Goal: Information Seeking & Learning: Learn about a topic

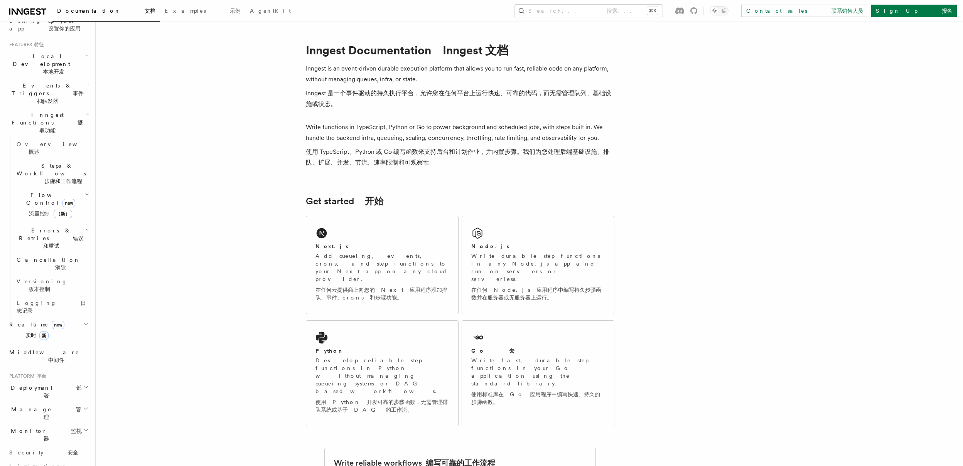
scroll to position [178, 0]
click at [39, 330] on span "新" at bounding box center [43, 334] width 9 height 8
click at [35, 348] on span "Overview 概述" at bounding box center [62, 355] width 91 height 14
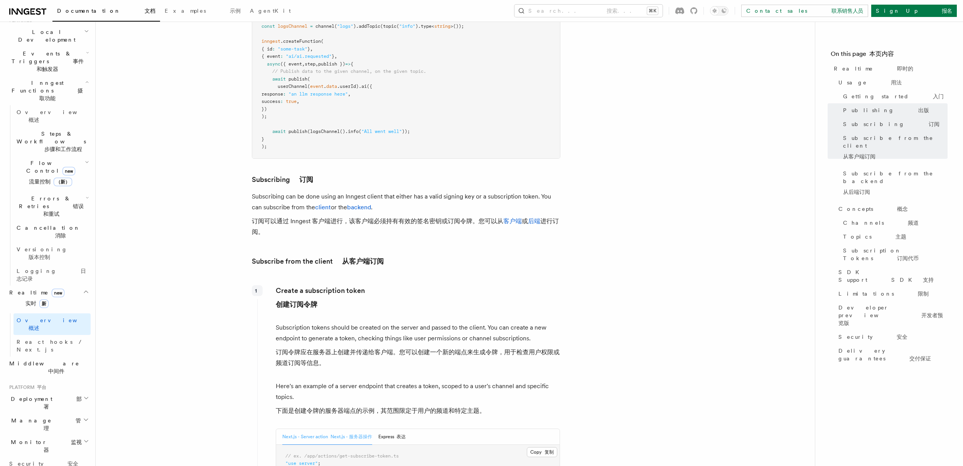
scroll to position [958, 0]
click at [441, 216] on font "订阅可以通过 Inngest 客户端进行，该客户端必须持有有效的签名密钥或订阅令牌。您可以从 客户端 或 后端 进行订阅。" at bounding box center [405, 225] width 307 height 18
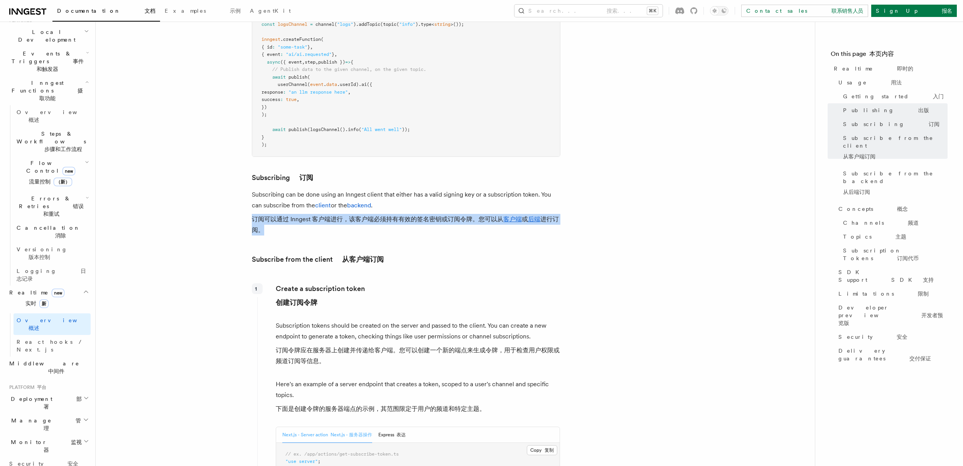
click at [439, 214] on font "订阅可以通过 Inngest 客户端进行，该客户端必须持有有效的签名密钥或订阅令牌。您可以从 客户端 或 后端 进行订阅。" at bounding box center [406, 225] width 308 height 22
drag, startPoint x: 453, startPoint y: 207, endPoint x: 233, endPoint y: 190, distance: 220.0
click at [258, 216] on font "订阅可以通过 Inngest 客户端进行，该客户端必须持有有效的签名密钥或订阅令牌。您可以从 客户端 或 后端 进行订阅。" at bounding box center [405, 225] width 307 height 18
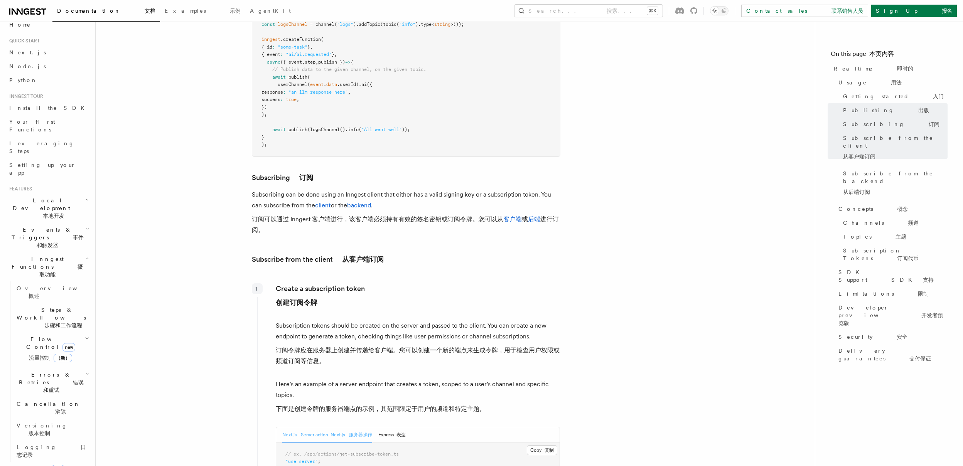
scroll to position [0, 0]
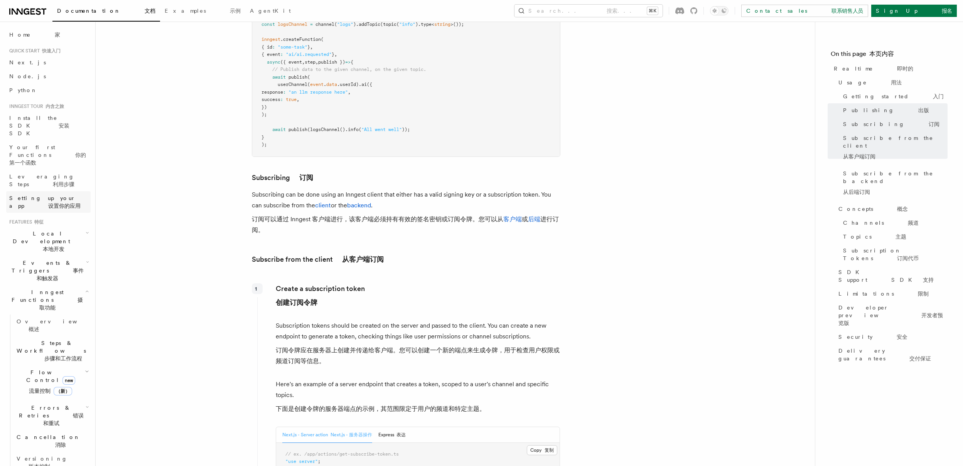
click at [55, 195] on span "Setting up your app 设置你的应用" at bounding box center [44, 202] width 71 height 14
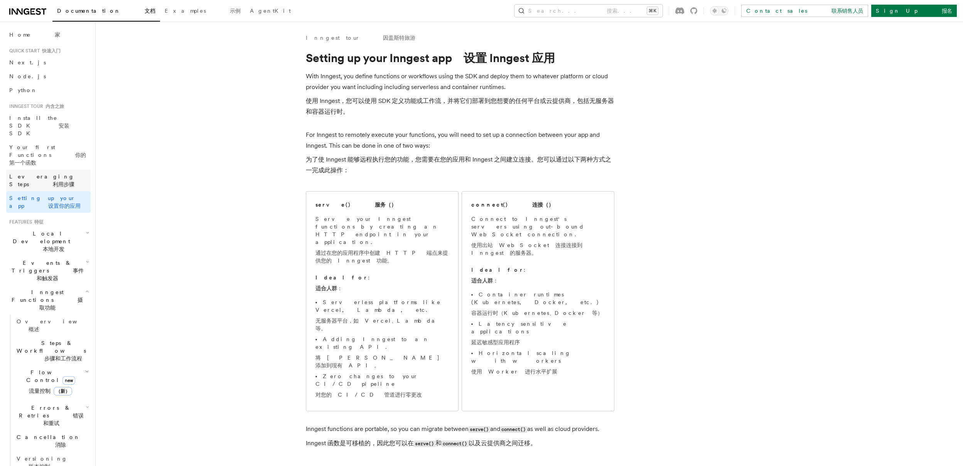
click at [65, 181] on font "利用步骤" at bounding box center [64, 184] width 22 height 6
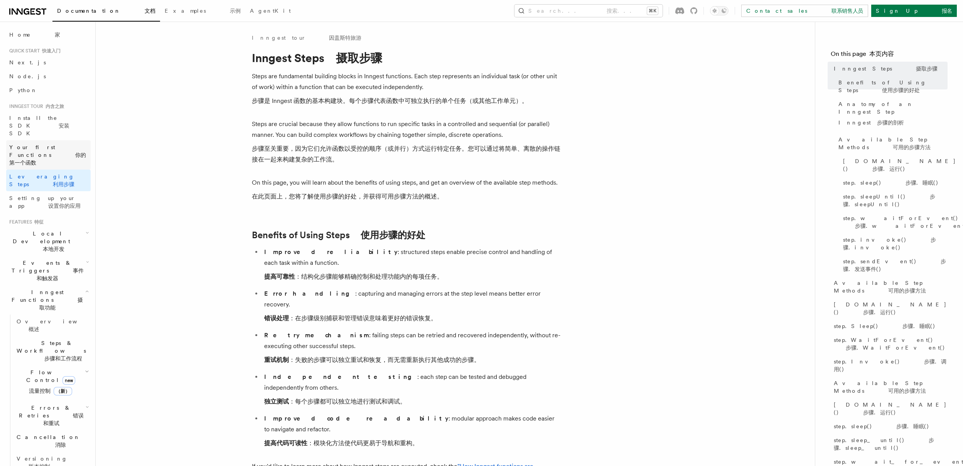
click at [69, 143] on span "Your first Functions 你的第一个函数" at bounding box center [49, 154] width 81 height 23
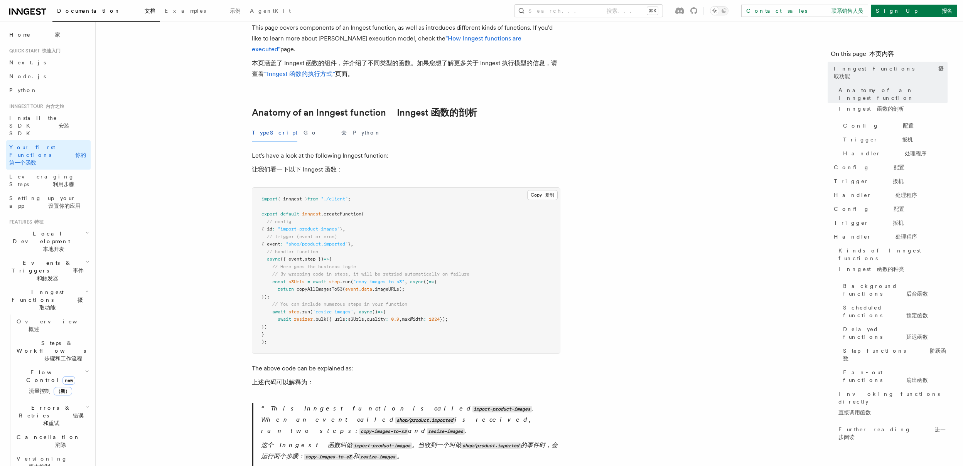
scroll to position [121, 0]
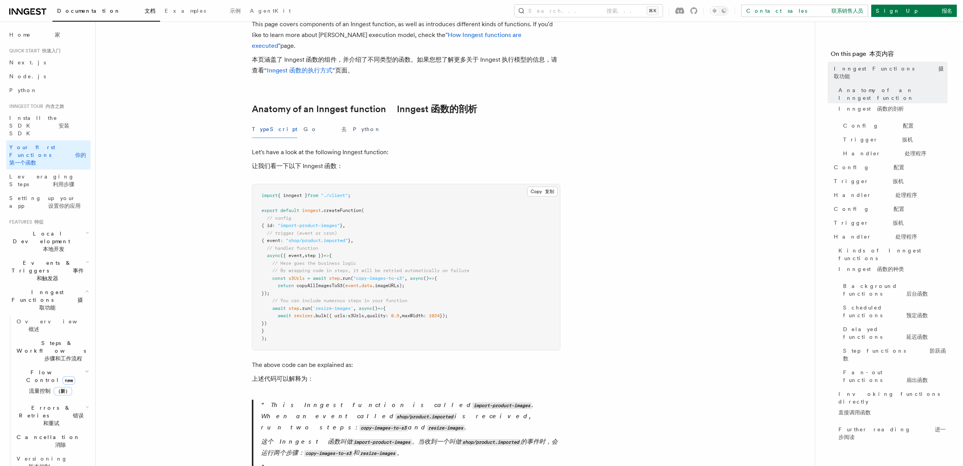
click at [412, 280] on pre "import { inngest } from "./client" ; export default inngest .createFunction ( /…" at bounding box center [406, 267] width 308 height 166
click at [63, 194] on span "Setting up your app 设置你的应用" at bounding box center [49, 201] width 81 height 15
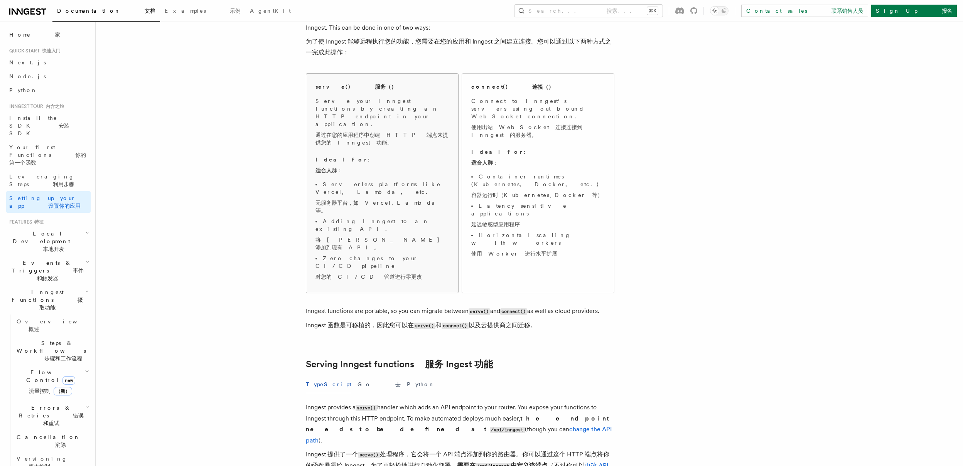
click at [396, 217] on li "Adding Inngest to an existing API. 将 Inngest 添加到现有 API。" at bounding box center [381, 235] width 133 height 37
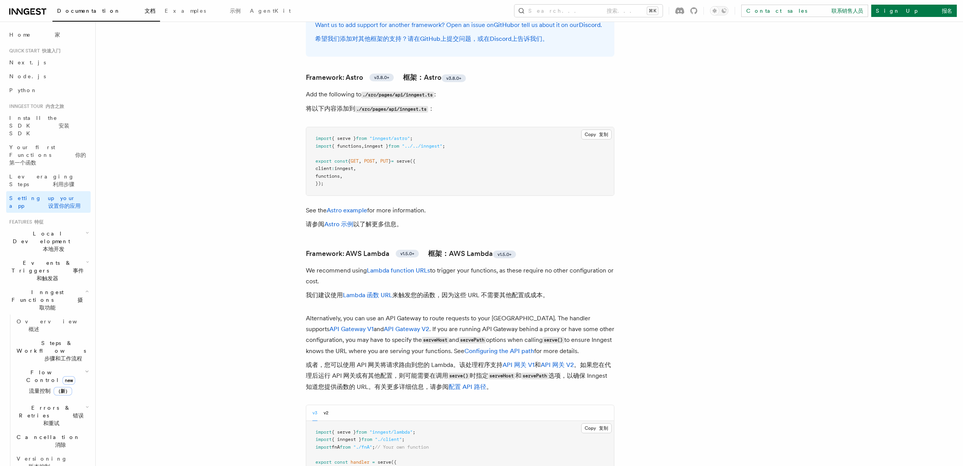
scroll to position [902, 0]
click at [340, 172] on span "functions" at bounding box center [327, 174] width 24 height 5
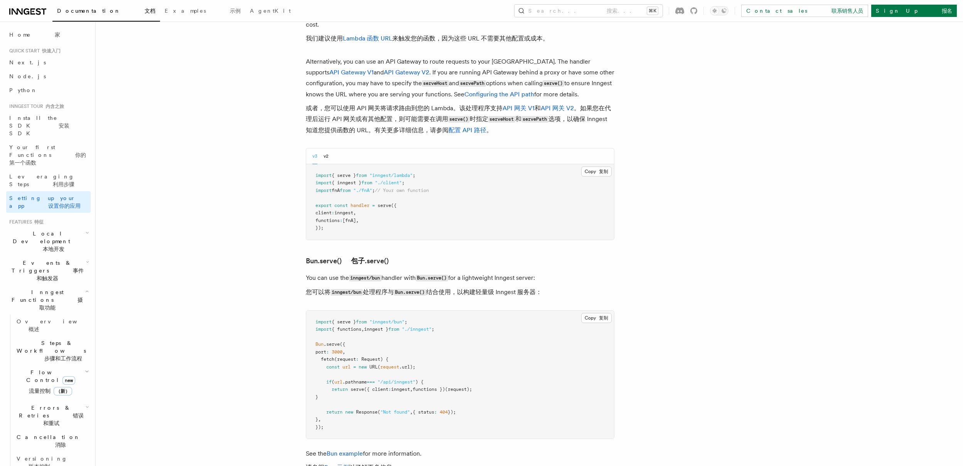
scroll to position [1158, 0]
click at [407, 179] on pre "import { serve } from "inngest/lambda" ; import { inngest } from "./client" ; i…" at bounding box center [460, 202] width 308 height 76
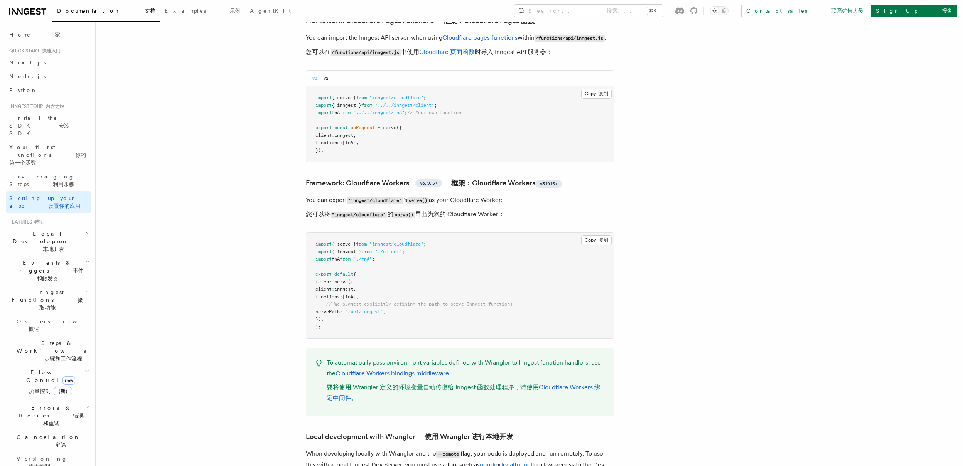
scroll to position [1636, 0]
click at [72, 173] on span "Leveraging Steps 利用步骤" at bounding box center [49, 180] width 81 height 15
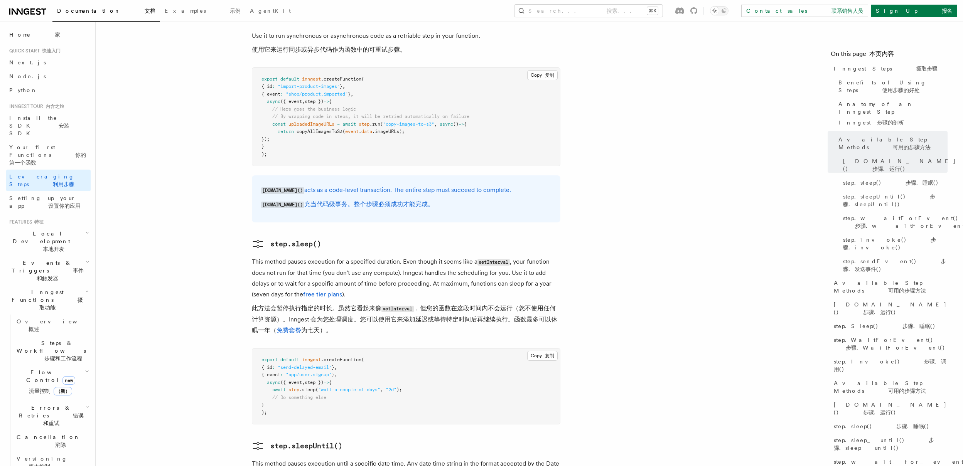
scroll to position [1026, 0]
click at [74, 259] on span "Events & Triggers 事件和触发器" at bounding box center [46, 270] width 80 height 23
click at [65, 331] on font "发送事件" at bounding box center [53, 338] width 72 height 14
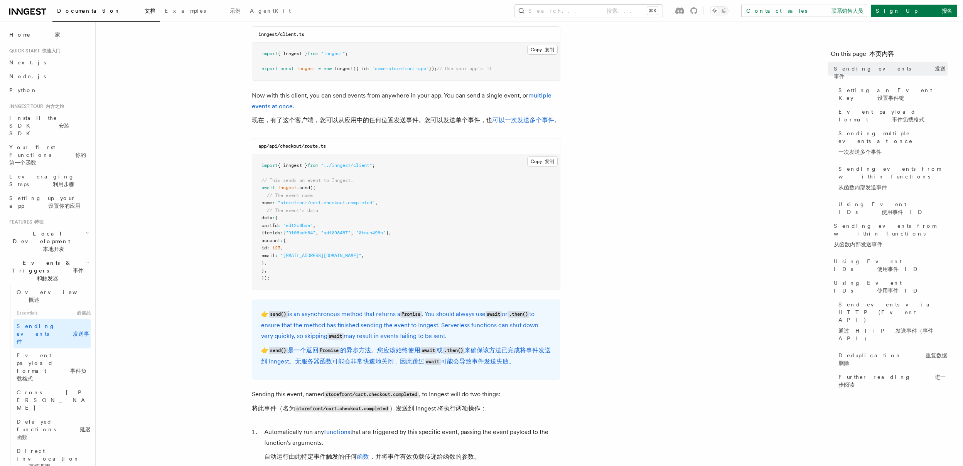
scroll to position [180, 0]
click at [331, 204] on span ""storefront/cart.checkout.completed"" at bounding box center [326, 200] width 97 height 5
click at [286, 189] on span "inngest" at bounding box center [287, 185] width 19 height 5
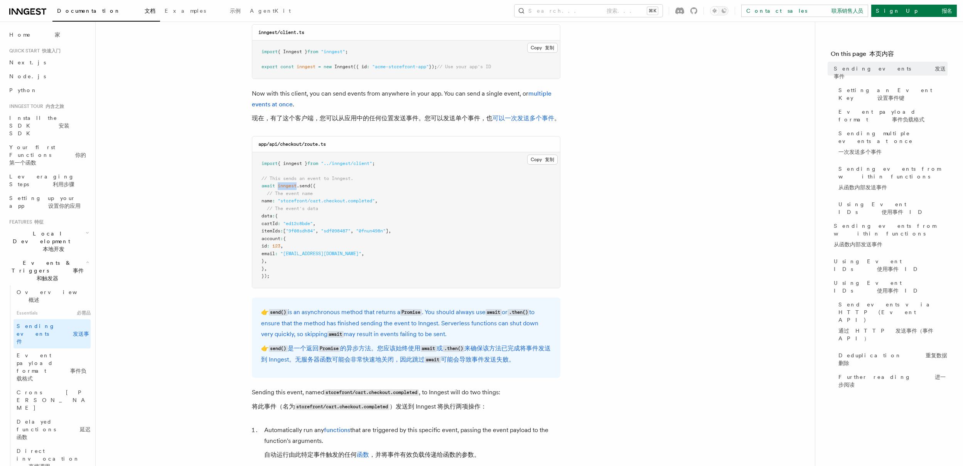
click at [286, 189] on span "inngest" at bounding box center [287, 185] width 19 height 5
click at [388, 197] on pre "import { inngest } from "../inngest/client" ; // This sends an event to Inngest…" at bounding box center [406, 220] width 308 height 136
click at [350, 266] on pre "import { inngest } from "../inngest/client" ; // This sends an event to Inngest…" at bounding box center [406, 220] width 308 height 136
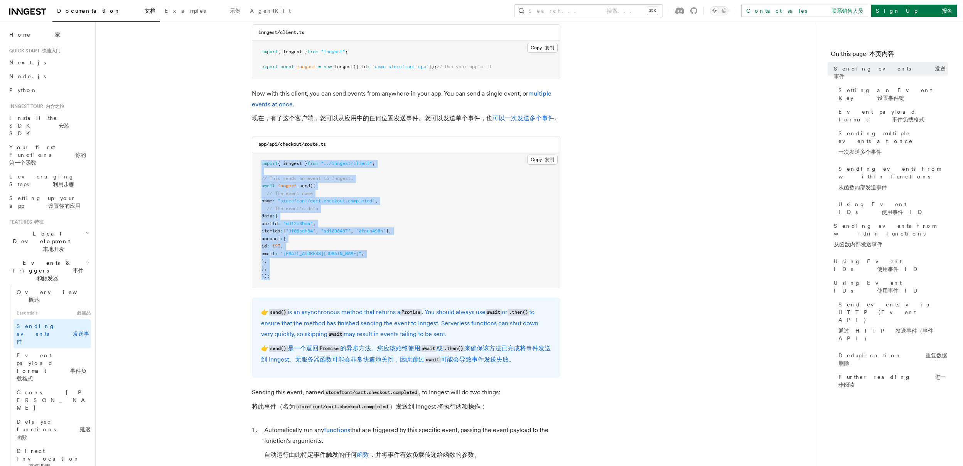
drag, startPoint x: 296, startPoint y: 293, endPoint x: 262, endPoint y: 171, distance: 127.0
click at [262, 171] on pre "import { inngest } from "../inngest/client" ; // This sends an event to Inngest…" at bounding box center [406, 220] width 308 height 136
click at [433, 203] on pre "import { inngest } from "../inngest/client" ; // This sends an event to Inngest…" at bounding box center [406, 220] width 308 height 136
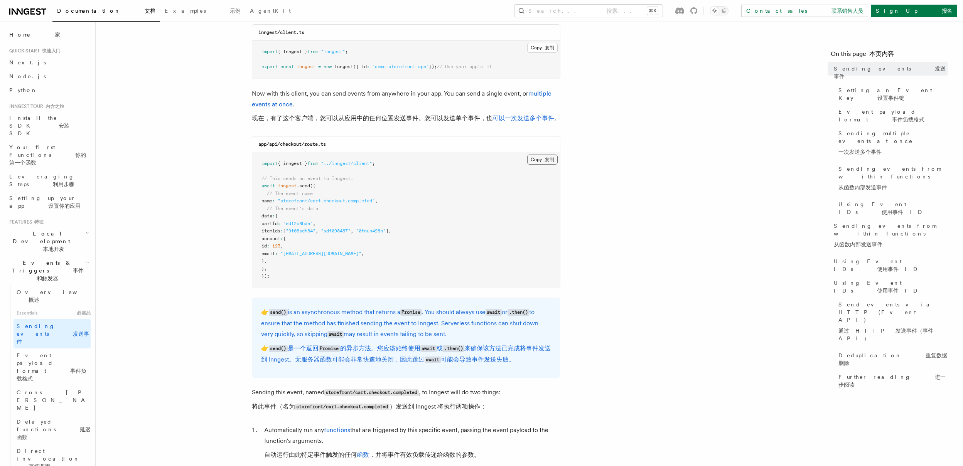
click at [552, 165] on button "Copy 复制 Copied 已复制" at bounding box center [542, 160] width 30 height 10
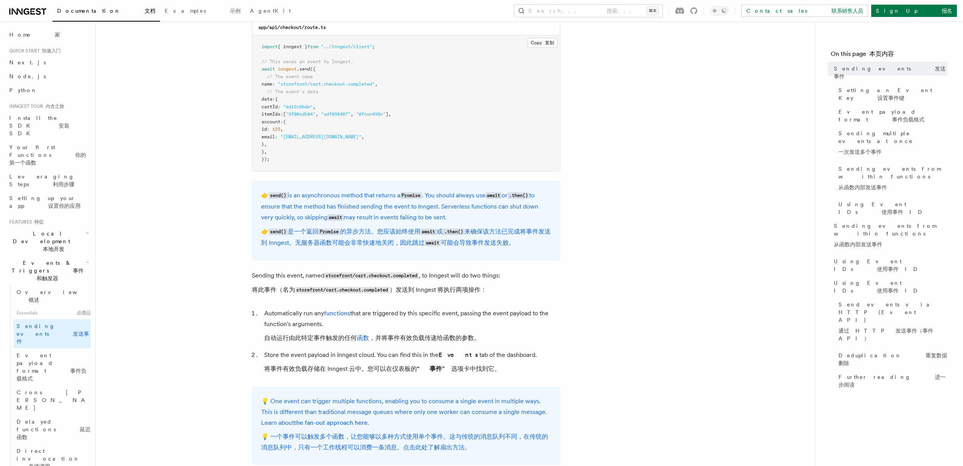
scroll to position [298, 0]
click at [306, 71] on span ".send" at bounding box center [302, 67] width 13 height 5
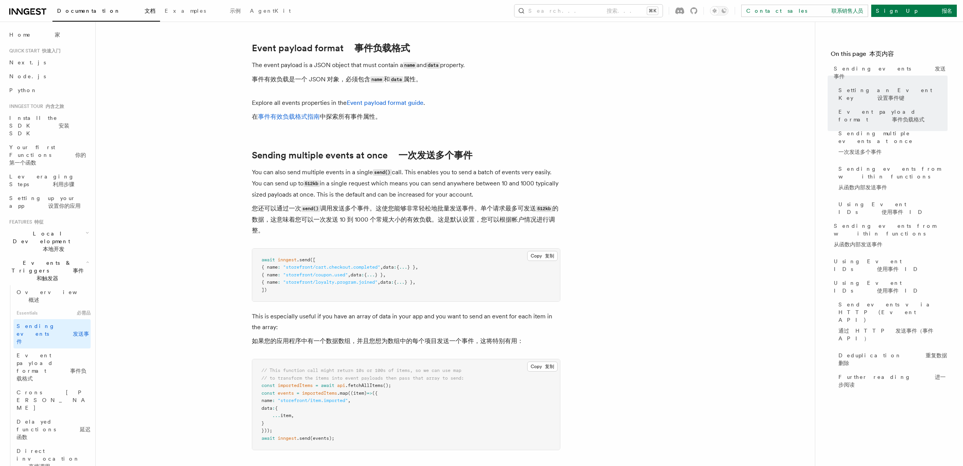
scroll to position [1113, 0]
click at [306, 261] on span ".send" at bounding box center [302, 258] width 13 height 5
click at [332, 287] on pre "await inngest .send ([ { name : "storefront/cart.checkout.completed" , data : {…" at bounding box center [406, 273] width 308 height 53
click at [348, 276] on span ""storefront/coupon.used"" at bounding box center [315, 273] width 65 height 5
click at [341, 300] on pre "await inngest .send ([ { name : "storefront/cart.checkout.completed" , data : {…" at bounding box center [406, 273] width 308 height 53
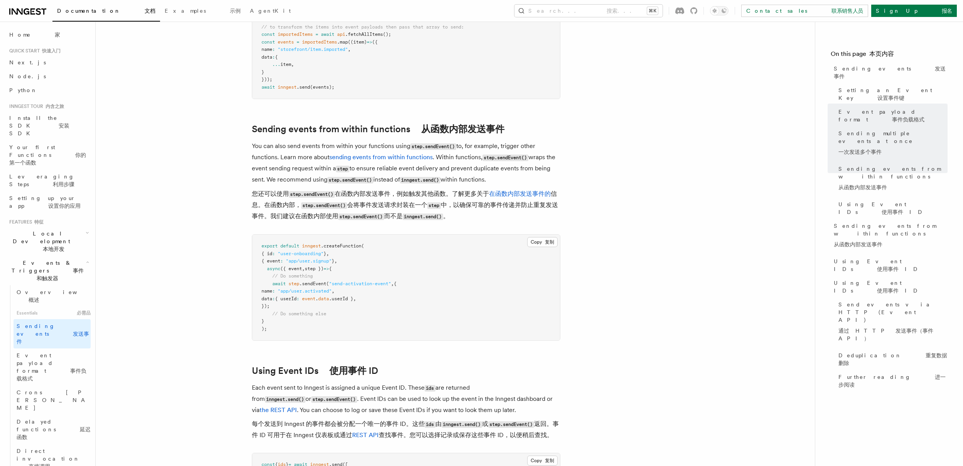
scroll to position [1461, 0]
click at [364, 295] on pre "export default inngest .createFunction ( { id : "user-onboarding" } , { event :…" at bounding box center [406, 289] width 308 height 106
click at [367, 288] on span ""send-activation-event"" at bounding box center [360, 284] width 62 height 5
click at [363, 301] on pre "export default inngest .createFunction ( { id : "user-onboarding" } , { event :…" at bounding box center [406, 289] width 308 height 106
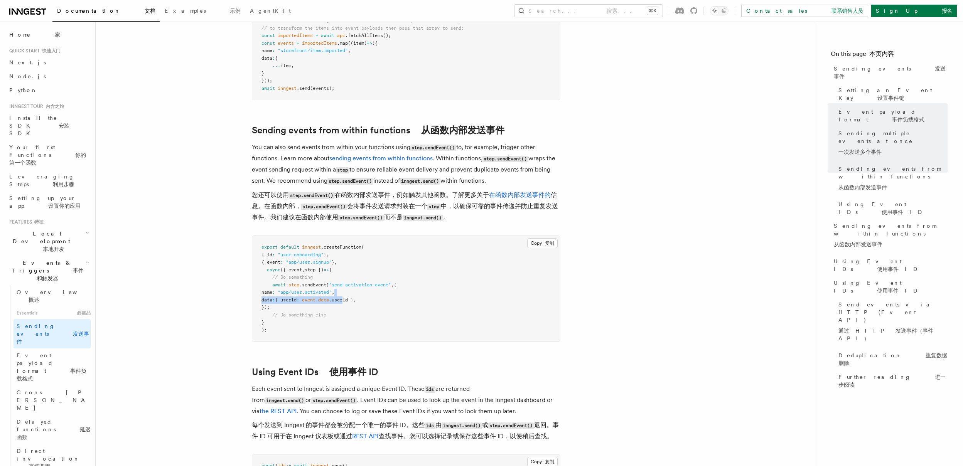
click at [367, 296] on pre "export default inngest .createFunction ( { id : "user-onboarding" } , { event :…" at bounding box center [406, 289] width 308 height 106
click at [383, 288] on span ""send-activation-event"" at bounding box center [360, 284] width 62 height 5
click at [383, 293] on pre "export default inngest .createFunction ( { id : "user-onboarding" } , { event :…" at bounding box center [406, 289] width 308 height 106
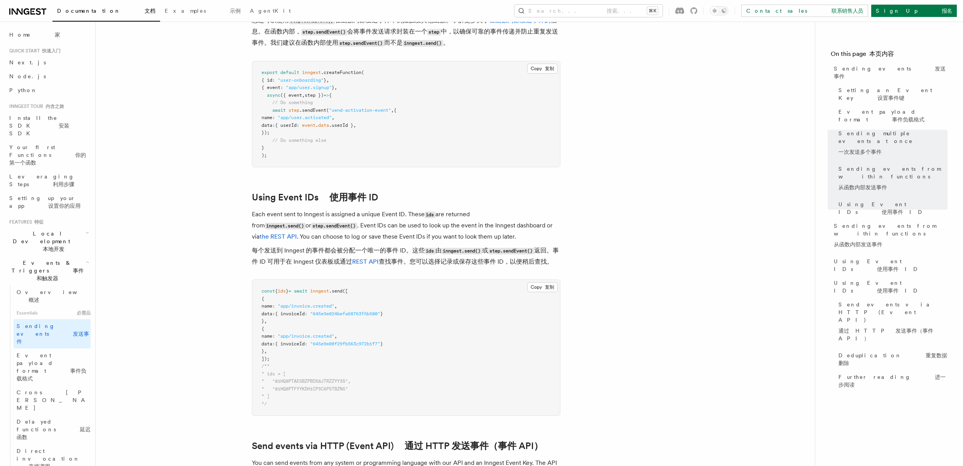
scroll to position [1640, 0]
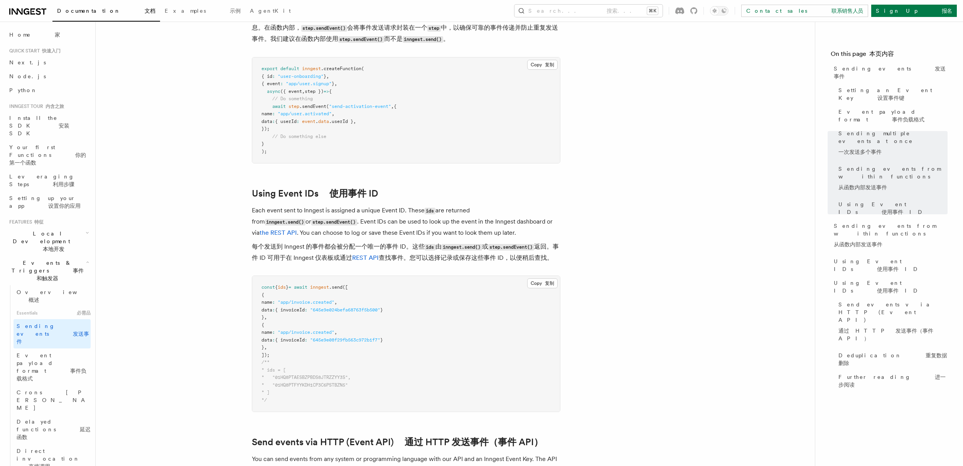
click at [470, 261] on font "每个发送到 Inngest 的事件都会被分配一个唯一的事件 ID。这些 ids 由 inngest.send() 或 step.sendEvent() 返回。…" at bounding box center [405, 252] width 307 height 19
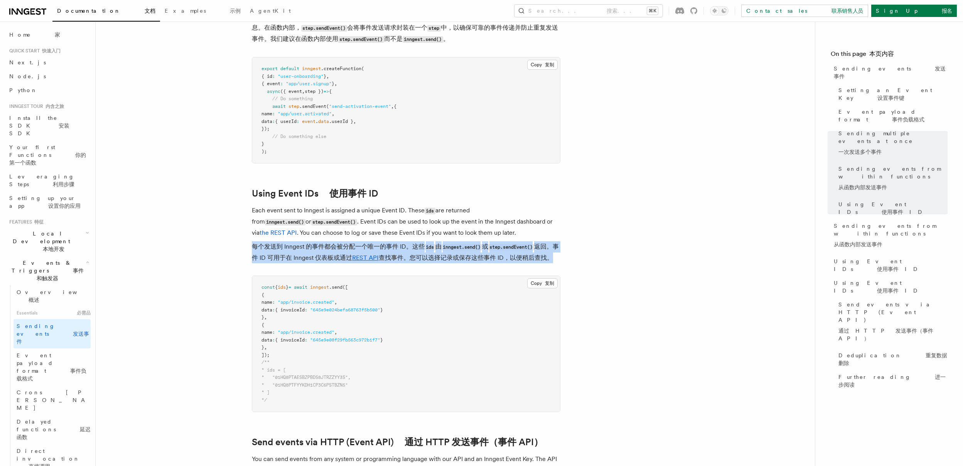
click at [470, 261] on font "每个发送到 Inngest 的事件都会被分配一个唯一的事件 ID。这些 ids 由 inngest.send() 或 step.sendEvent() 返回。…" at bounding box center [405, 252] width 307 height 19
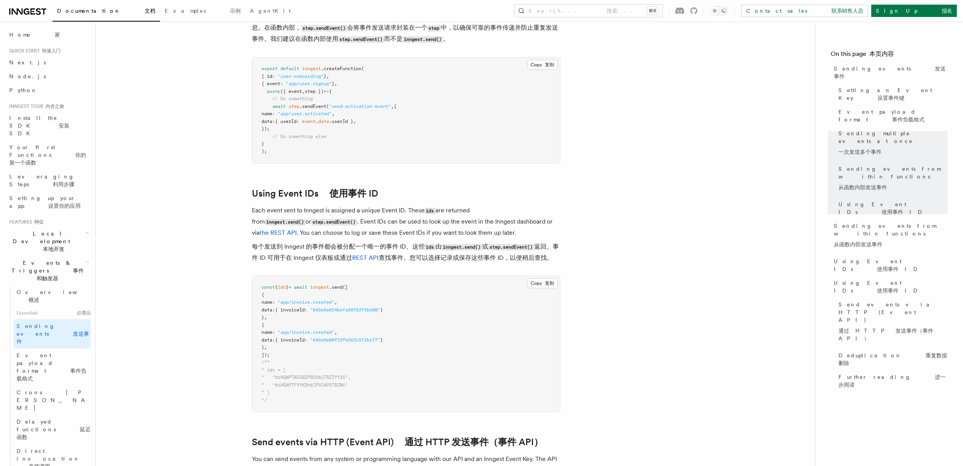
click at [399, 286] on article "Features 特征 Events & Triggers 事件和触发器 Sending events 发送事件 To start, make sure yo…" at bounding box center [455, 23] width 694 height 3258
click at [318, 335] on span ""app/invoice.created"" at bounding box center [306, 332] width 57 height 5
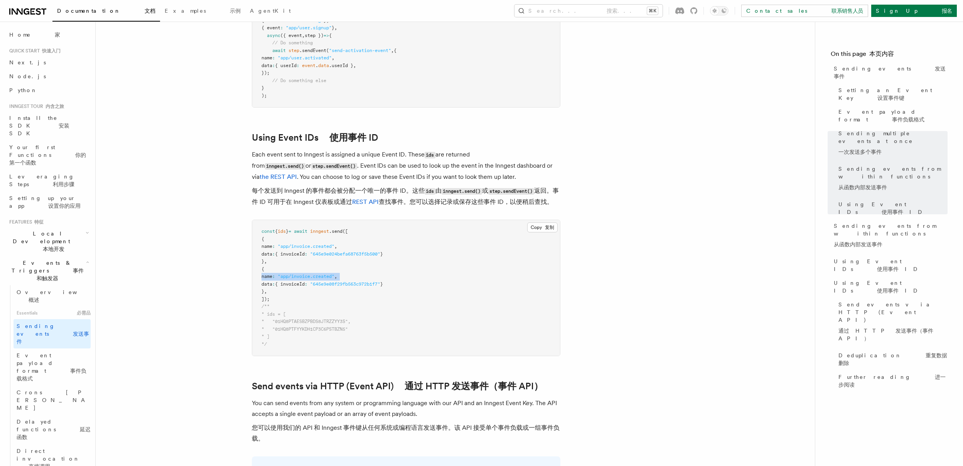
scroll to position [1698, 0]
click at [352, 288] on pre "const { ids } = await inngest .send ([ { name : "app/invoice.created" , data : …" at bounding box center [406, 286] width 308 height 136
click at [343, 322] on span "* "01HQ8PTAESBZPBDS8JTRZZYY3S"," at bounding box center [305, 319] width 89 height 5
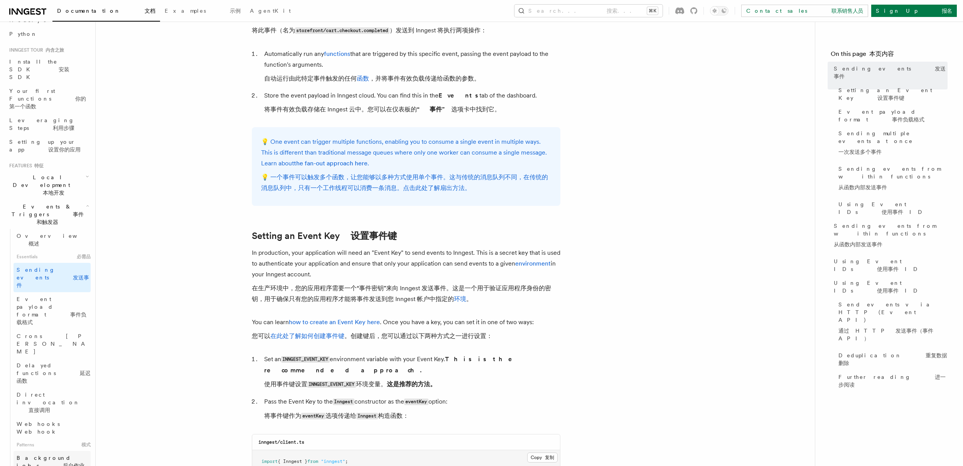
scroll to position [58, 0]
click at [64, 450] on link "Background jobs 后台作业" at bounding box center [51, 461] width 77 height 22
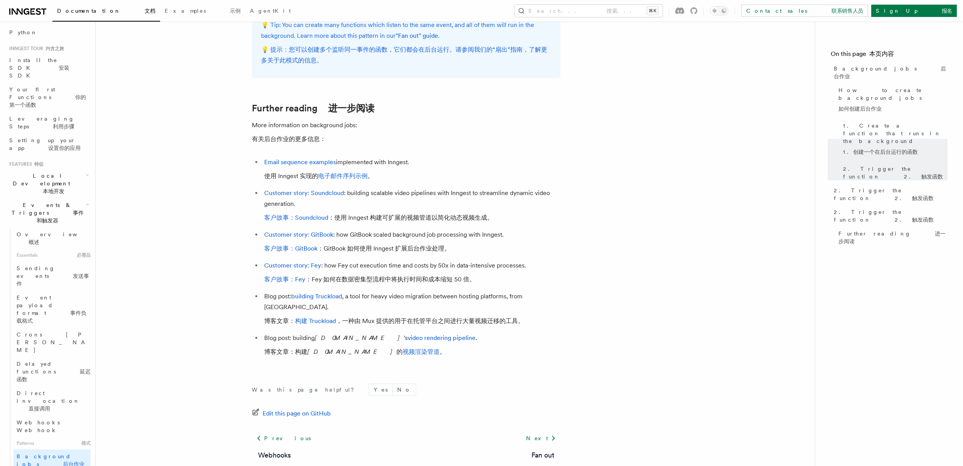
scroll to position [1021, 0]
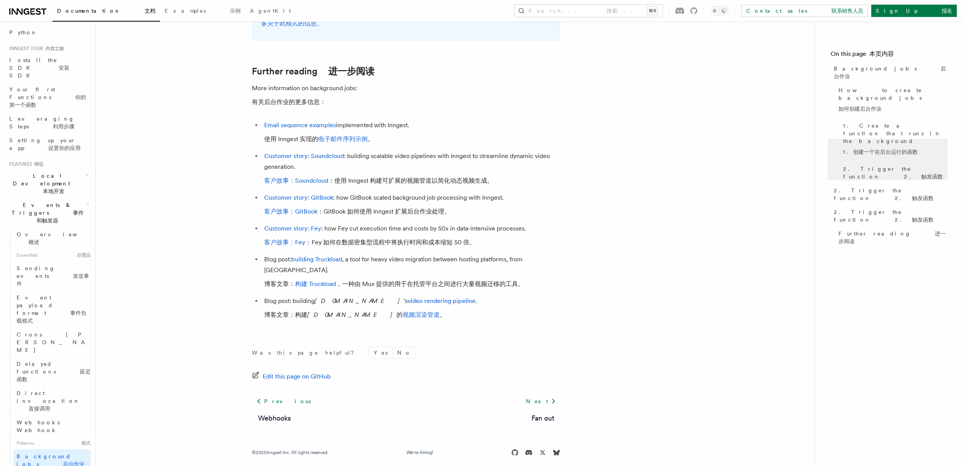
click at [668, 17] on div "Documentation 文档 Examples 示例 AgentKit Search... 搜索... ⌘K Contact sales 联系销售人员 S…" at bounding box center [481, 11] width 963 height 22
click at [662, 15] on button "Search... 搜索... ⌘K" at bounding box center [588, 11] width 148 height 12
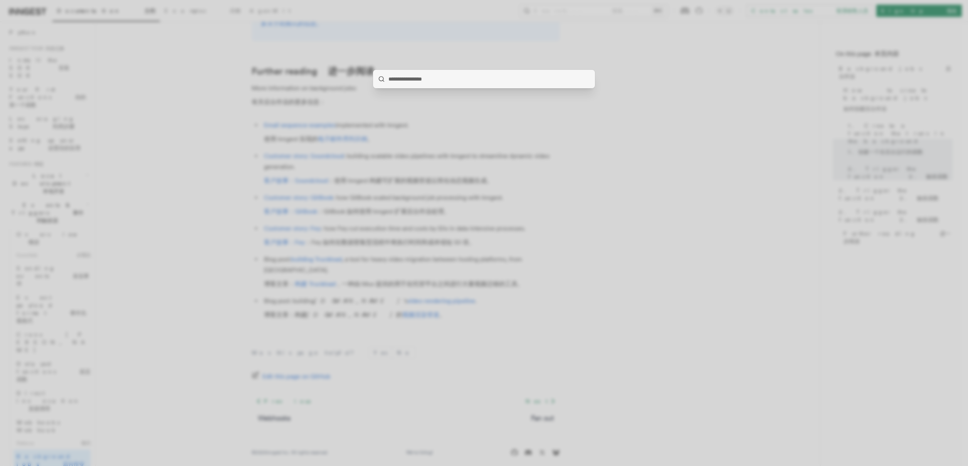
click at [155, 270] on div at bounding box center [484, 233] width 968 height 466
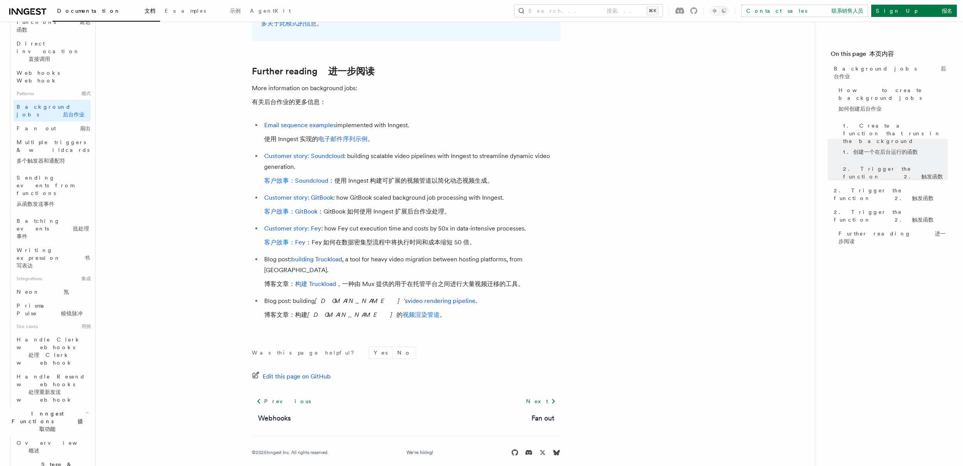
scroll to position [410, 0]
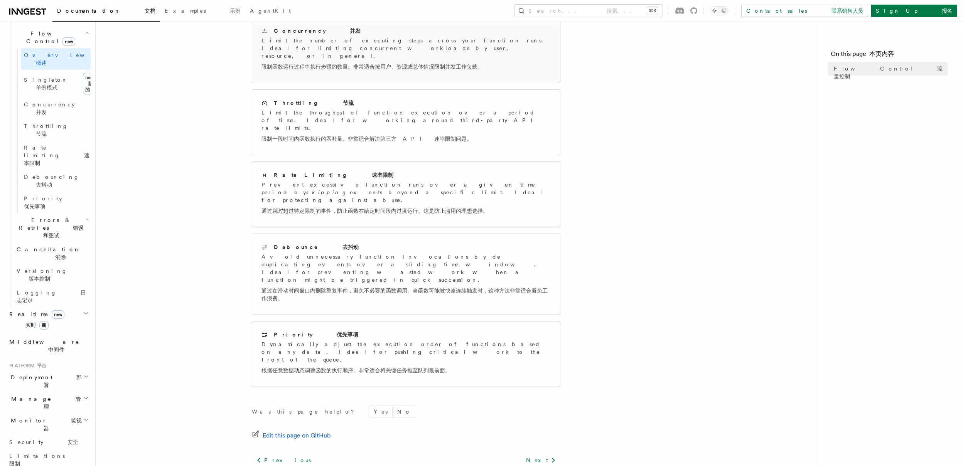
scroll to position [175, 0]
click at [380, 339] on p "Dynamically adjust the execution order of functions based on any data. Ideal fo…" at bounding box center [405, 357] width 289 height 37
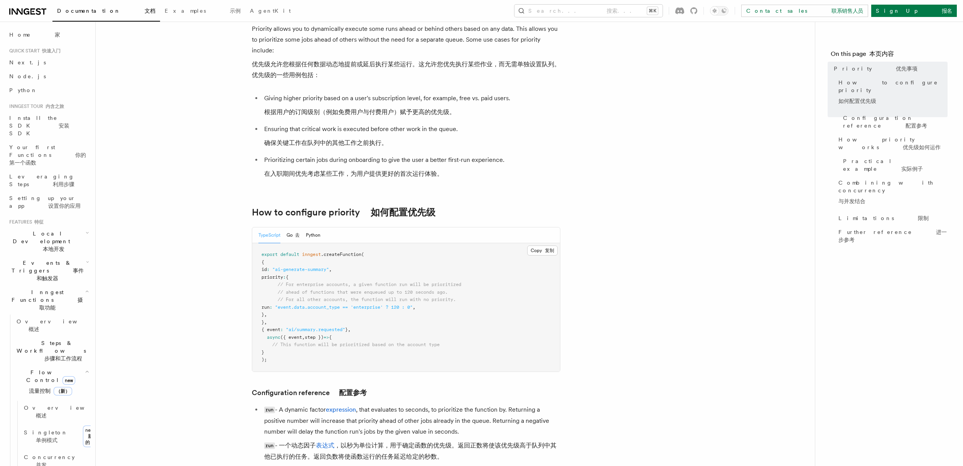
scroll to position [58, 0]
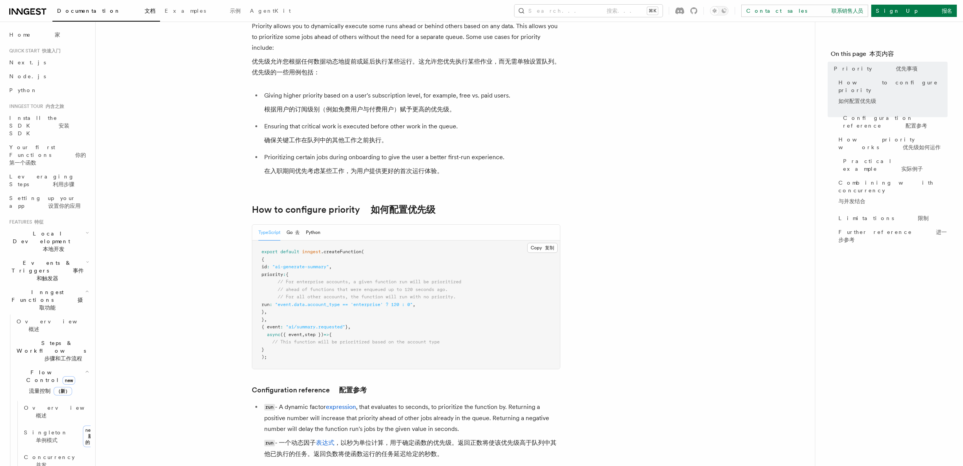
click at [347, 302] on span ""event.data.account_type == 'enterprise' ? 120 : 0"" at bounding box center [344, 304] width 138 height 5
click at [412, 302] on span ""event.data.account_type == 'enterprise' ? 120 : 0"" at bounding box center [344, 304] width 138 height 5
click at [445, 298] on pre "export default inngest .createFunction ( { id : "ai-generate-summary" , priorit…" at bounding box center [406, 305] width 308 height 128
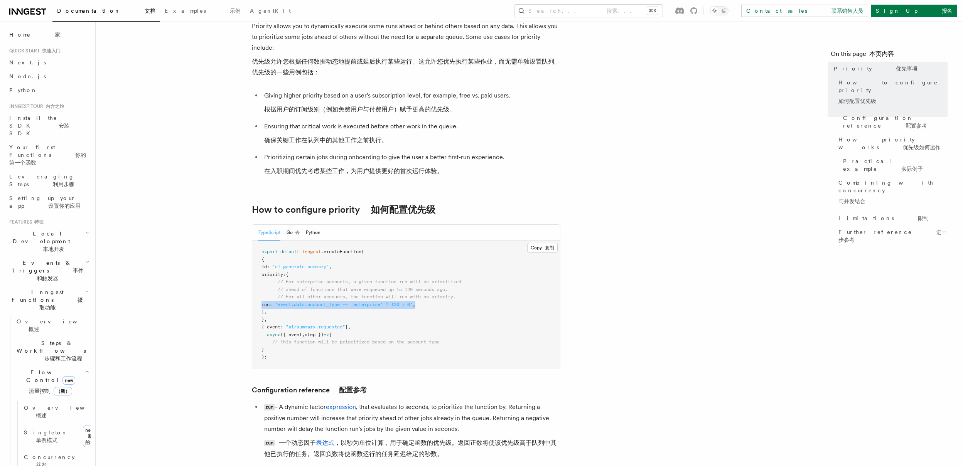
drag, startPoint x: 448, startPoint y: 298, endPoint x: 255, endPoint y: 297, distance: 193.1
click at [255, 297] on pre "export default inngest .createFunction ( { id : "ai-generate-summary" , priorit…" at bounding box center [406, 305] width 308 height 128
click at [338, 287] on span "// ahead of functions that were enqueued up to 120 seconds ago." at bounding box center [363, 289] width 170 height 5
click at [329, 302] on span ""event.data.account_type == 'enterprise' ? 120 : 0"" at bounding box center [344, 304] width 138 height 5
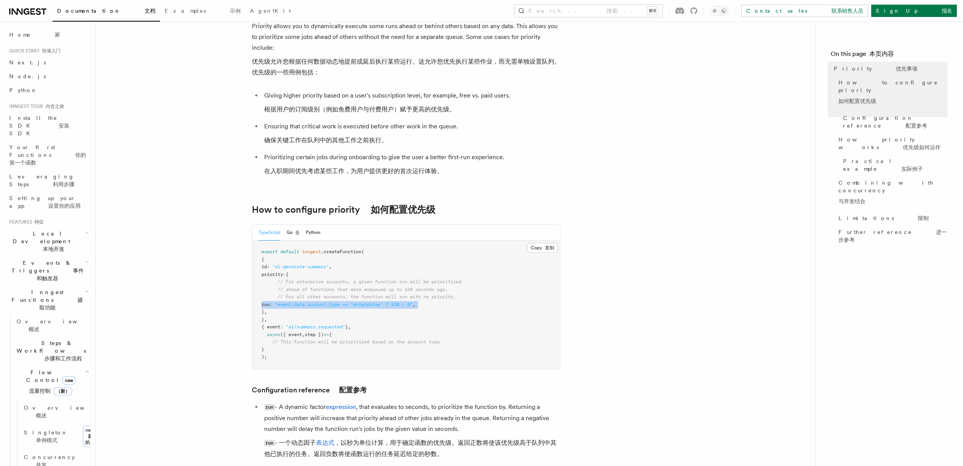
click at [329, 302] on span ""event.data.account_type == 'enterprise' ? 120 : 0"" at bounding box center [344, 304] width 138 height 5
click at [398, 294] on span "// For all other accounts, the function will run with no priority." at bounding box center [367, 296] width 178 height 5
click at [412, 302] on span ""event.data.account_type == 'enterprise' ? 120 : 0"" at bounding box center [344, 304] width 138 height 5
click at [324, 294] on span "// For all other accounts, the function will run with no priority." at bounding box center [367, 296] width 178 height 5
click at [321, 264] on span ""ai-generate-summary"" at bounding box center [300, 266] width 57 height 5
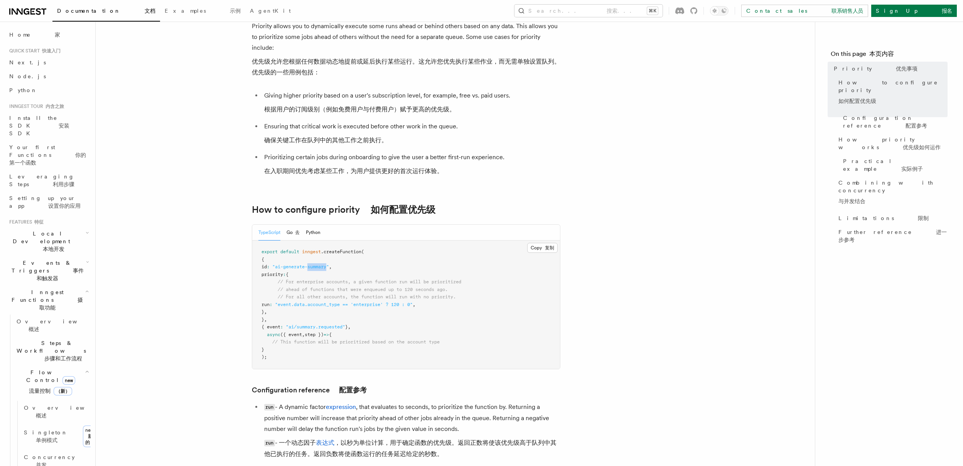
click at [321, 264] on span ""ai-generate-summary"" at bounding box center [300, 266] width 57 height 5
click at [392, 256] on pre "export default inngest .createFunction ( { id : "ai-generate-summary" , priorit…" at bounding box center [406, 305] width 308 height 128
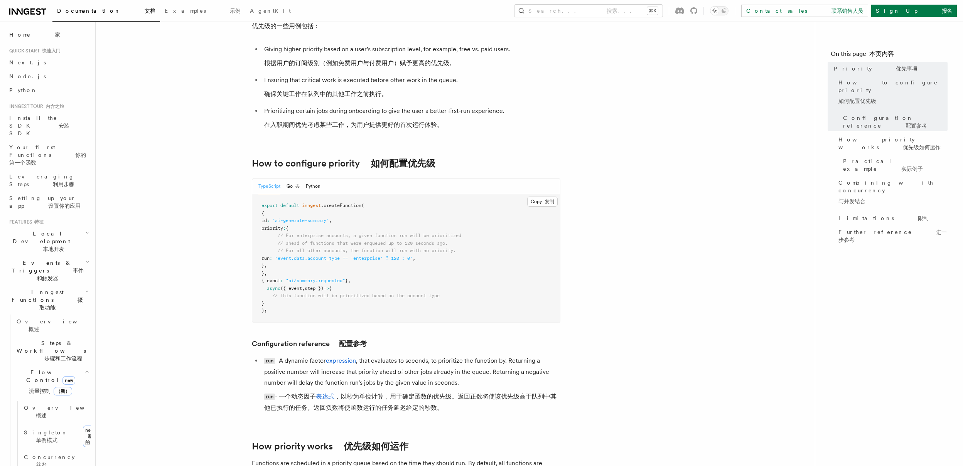
scroll to position [99, 0]
